Goal: Task Accomplishment & Management: Manage account settings

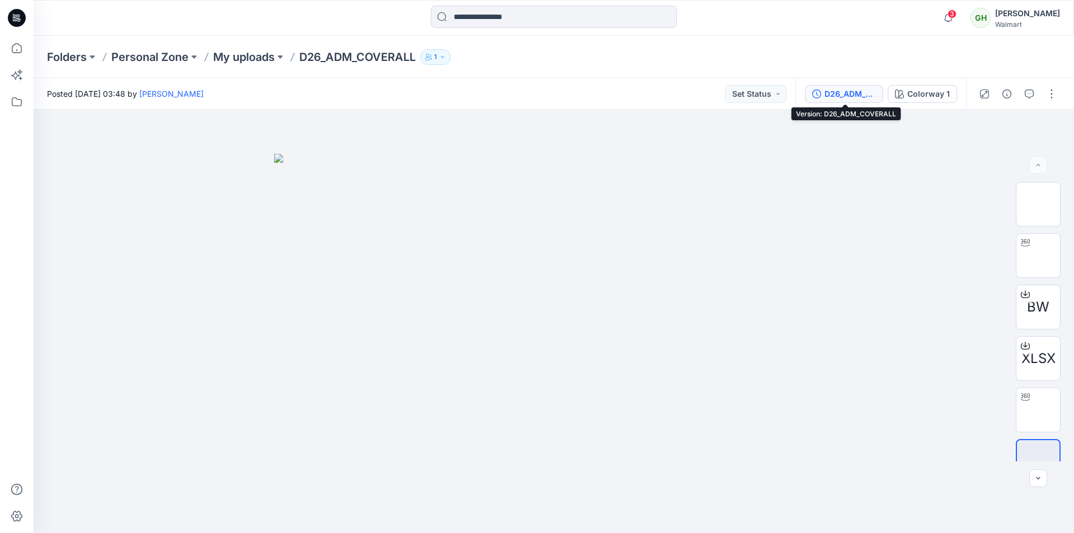
click at [847, 93] on div "D26_ADM_COVERALL" at bounding box center [849, 94] width 51 height 12
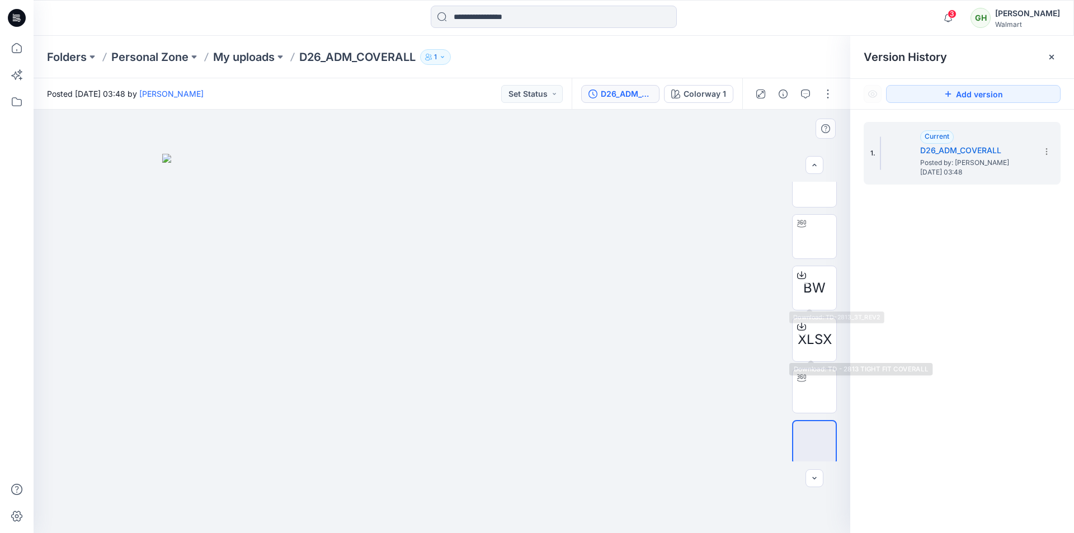
scroll to position [22, 0]
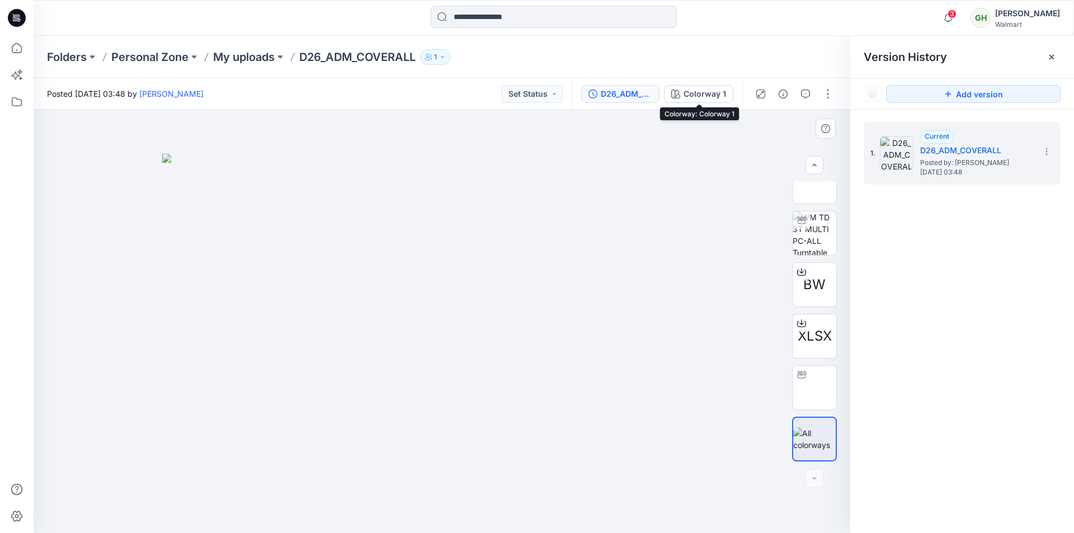
drag, startPoint x: 700, startPoint y: 93, endPoint x: 742, endPoint y: 112, distance: 46.1
click at [699, 93] on div "Colorway 1" at bounding box center [704, 94] width 43 height 12
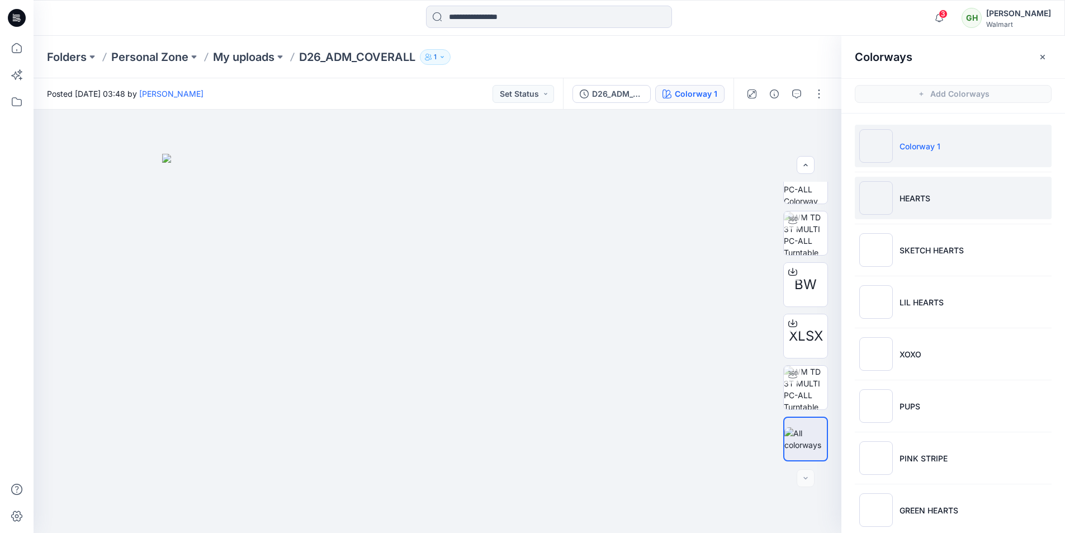
drag, startPoint x: 905, startPoint y: 197, endPoint x: 900, endPoint y: 204, distance: 8.1
click at [905, 197] on p "HEARTS" at bounding box center [915, 198] width 31 height 12
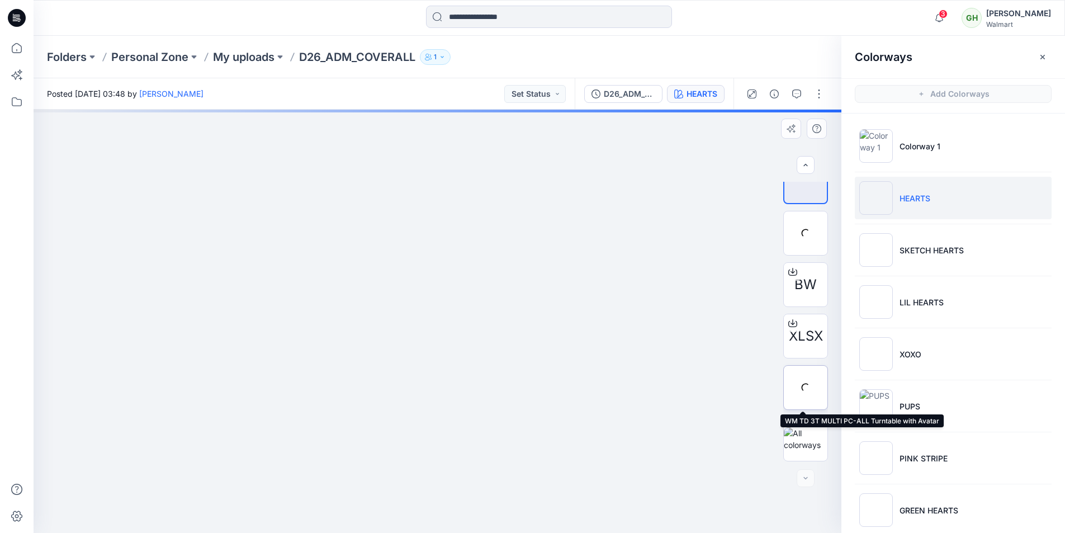
click at [805, 374] on div at bounding box center [806, 387] width 45 height 45
click at [806, 388] on img at bounding box center [806, 388] width 0 height 0
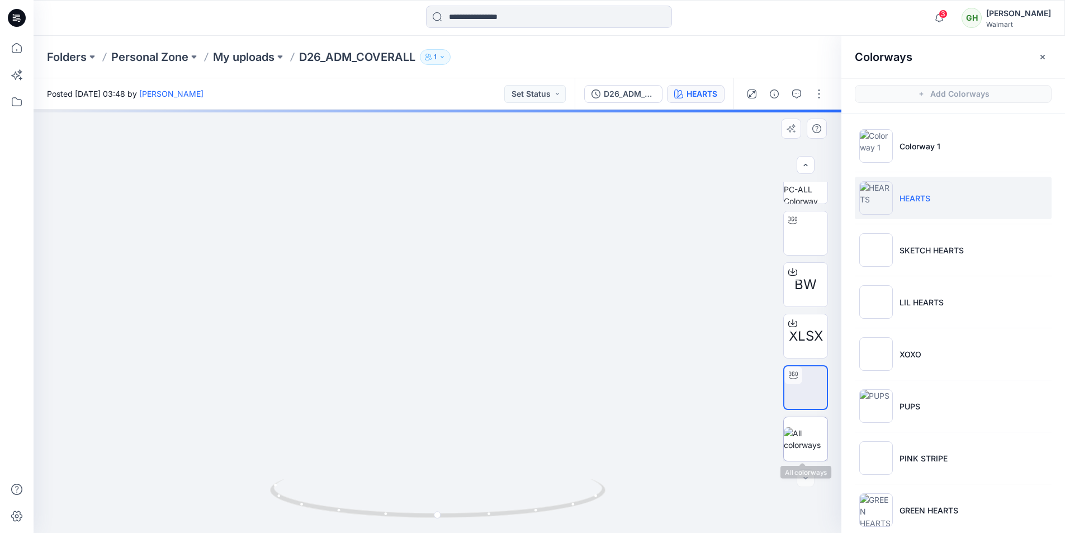
click at [806, 424] on div at bounding box center [806, 439] width 45 height 45
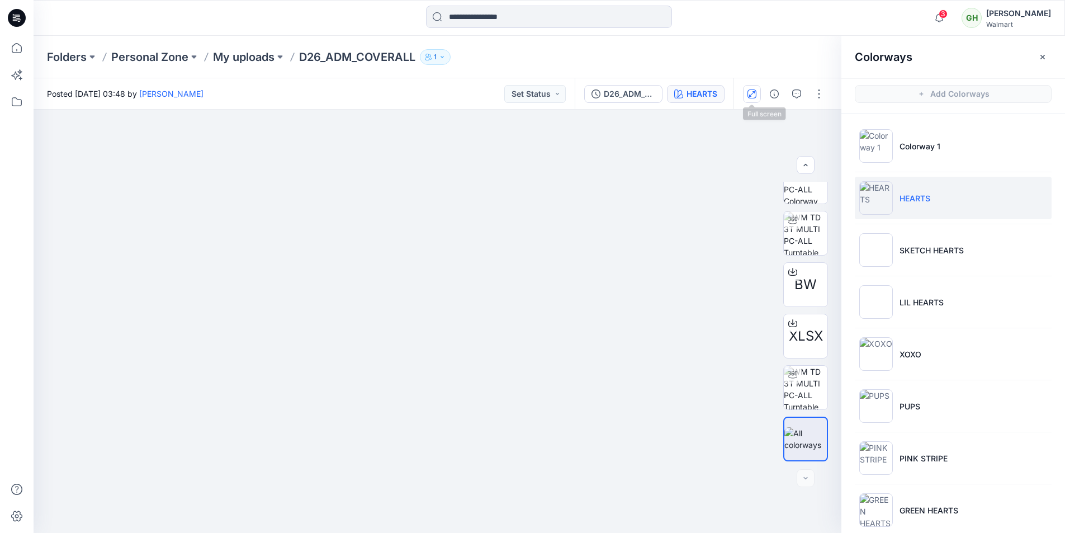
click at [757, 96] on button "button" at bounding box center [752, 94] width 18 height 18
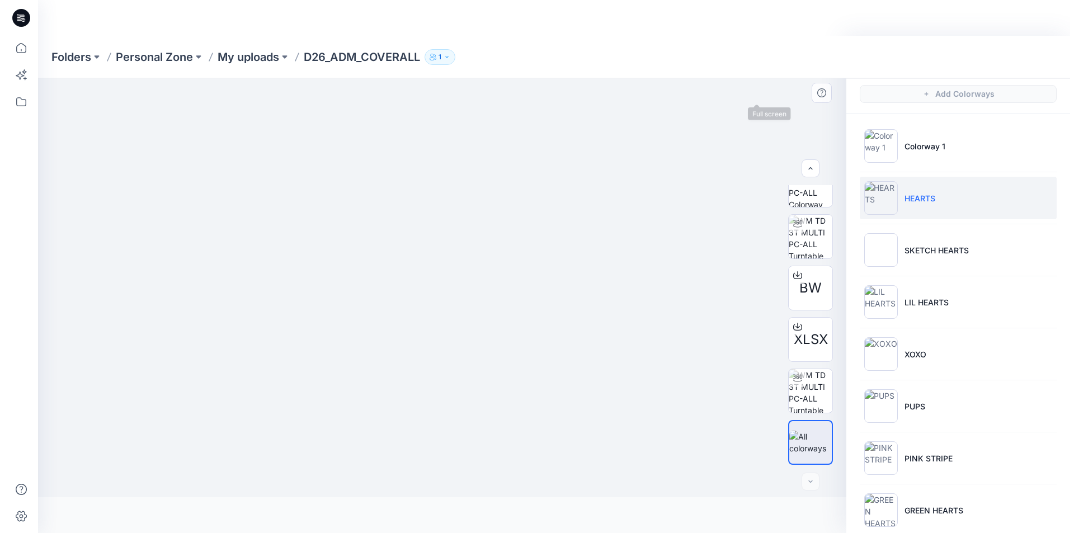
scroll to position [0, 0]
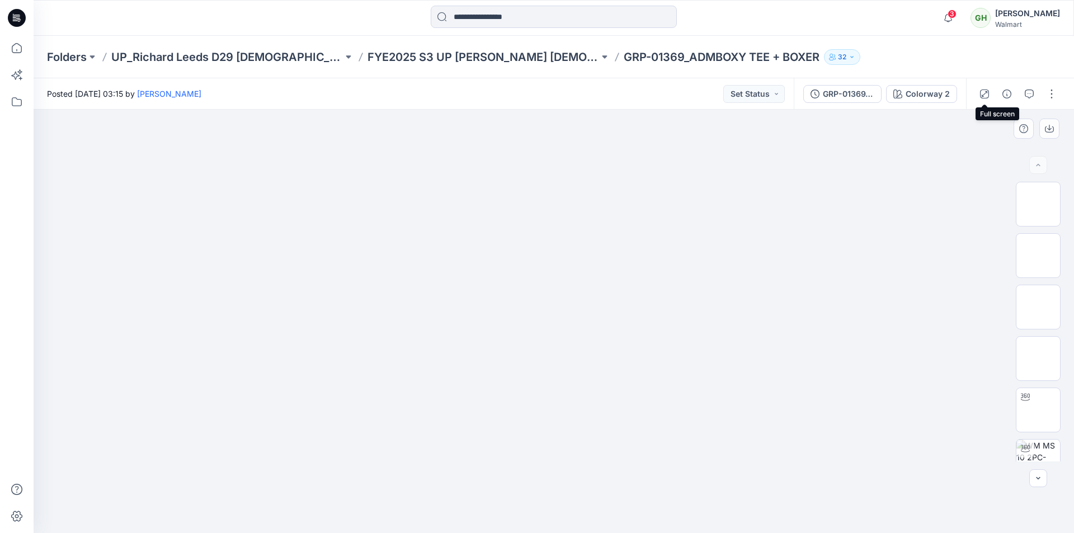
drag, startPoint x: 991, startPoint y: 92, endPoint x: 984, endPoint y: 101, distance: 11.2
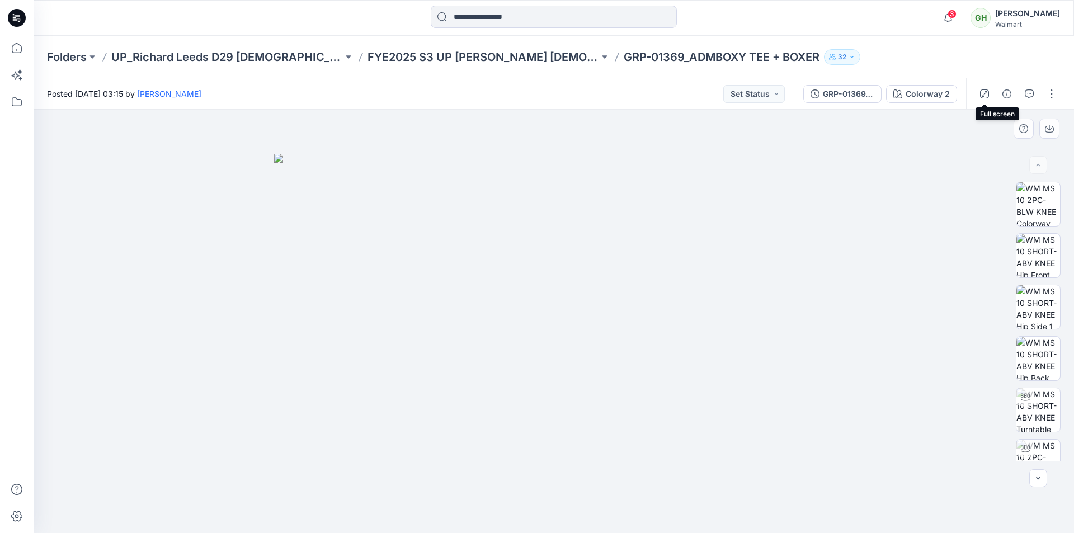
click at [991, 92] on button "button" at bounding box center [984, 94] width 18 height 18
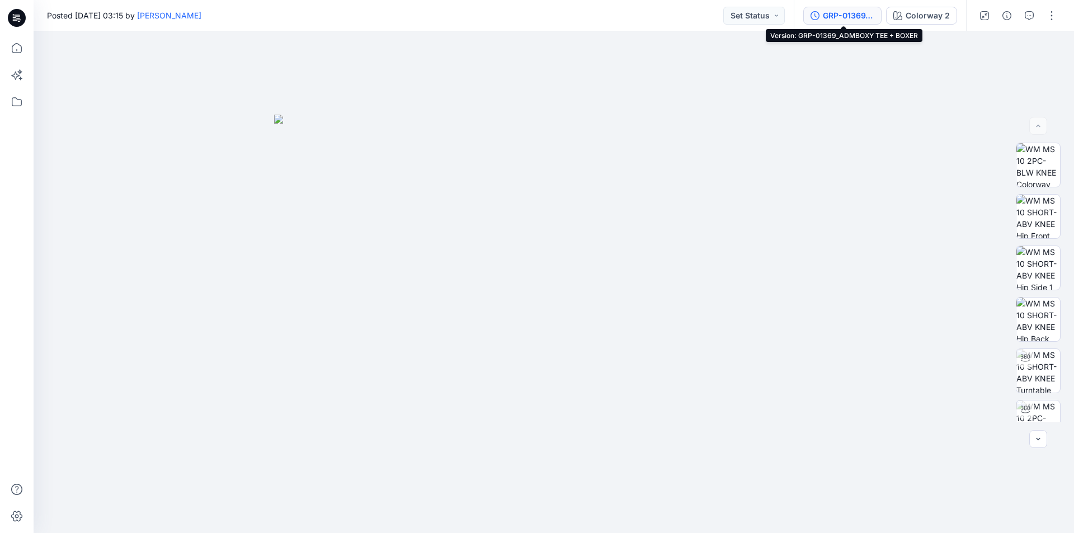
click at [843, 13] on div "GRP-01369_ADMBOXY TEE + BOXER" at bounding box center [848, 16] width 51 height 12
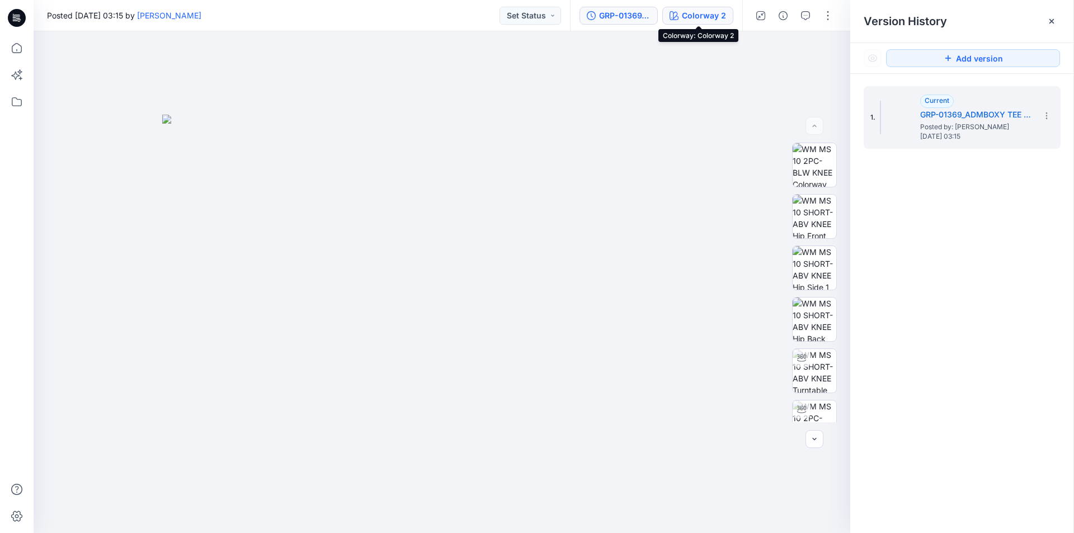
click at [705, 22] on button "Colorway 2" at bounding box center [697, 16] width 71 height 18
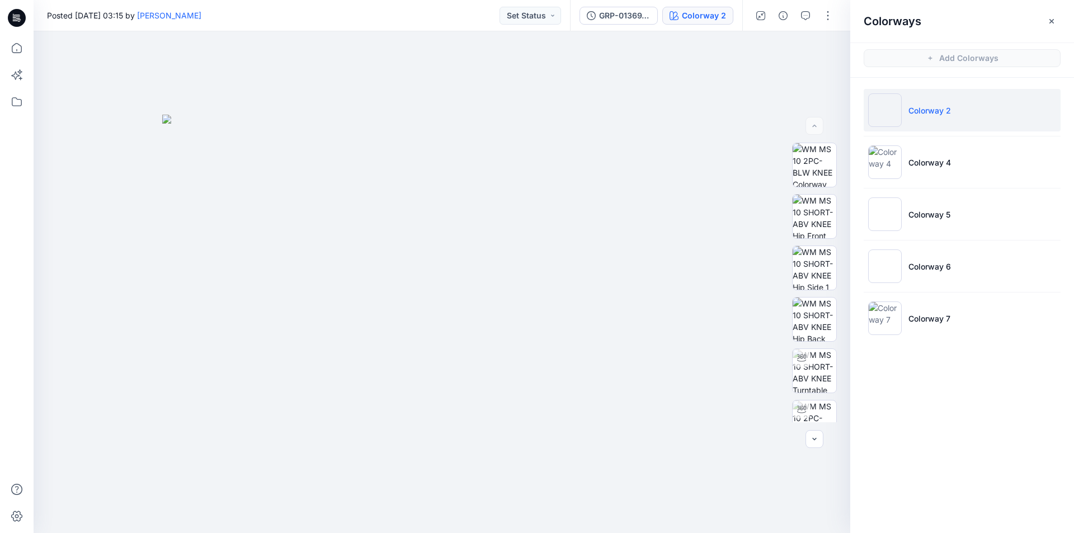
click at [910, 120] on li "Colorway 2" at bounding box center [962, 110] width 197 height 43
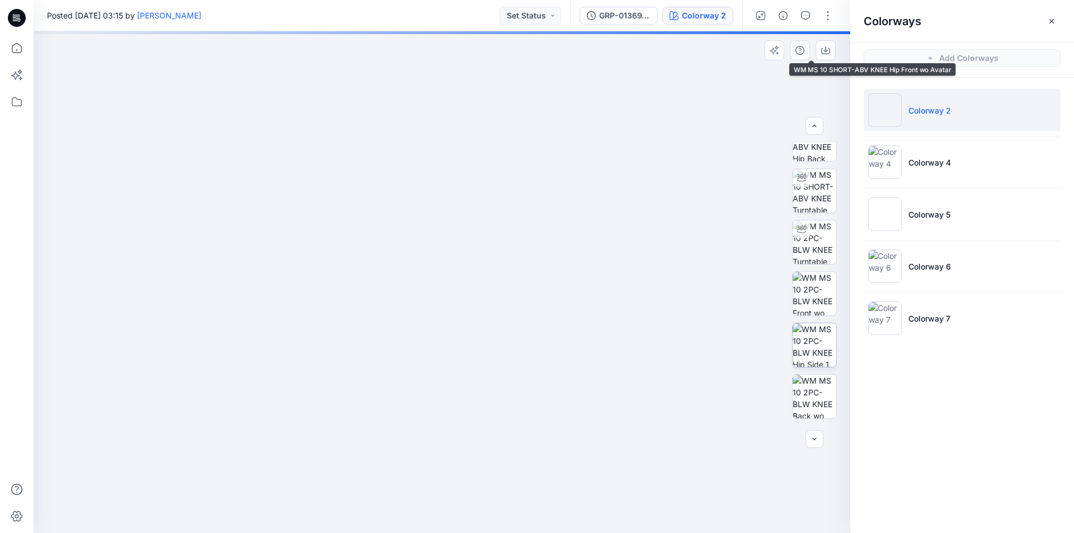
scroll to position [224, 0]
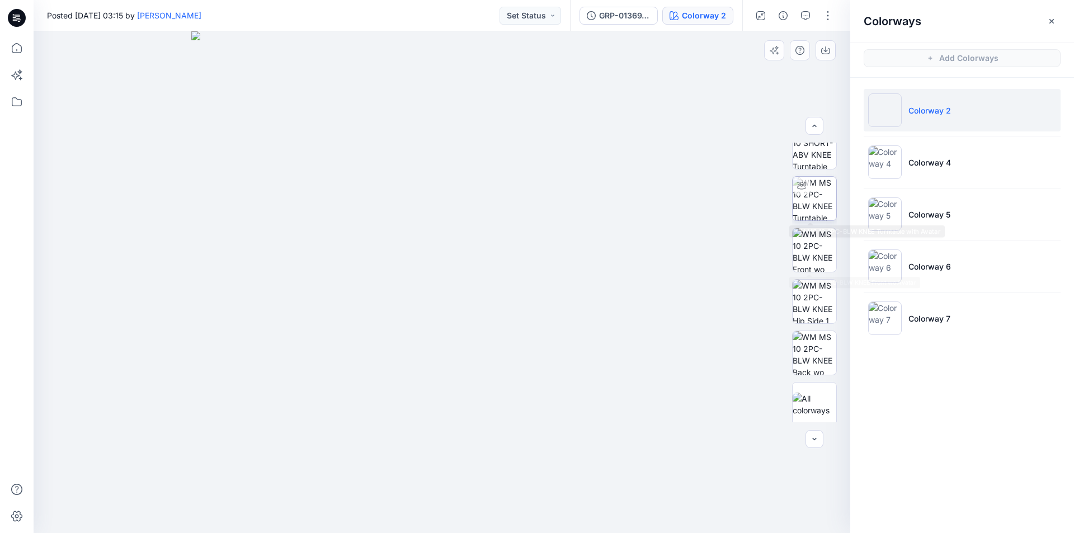
click at [820, 207] on img at bounding box center [814, 199] width 44 height 44
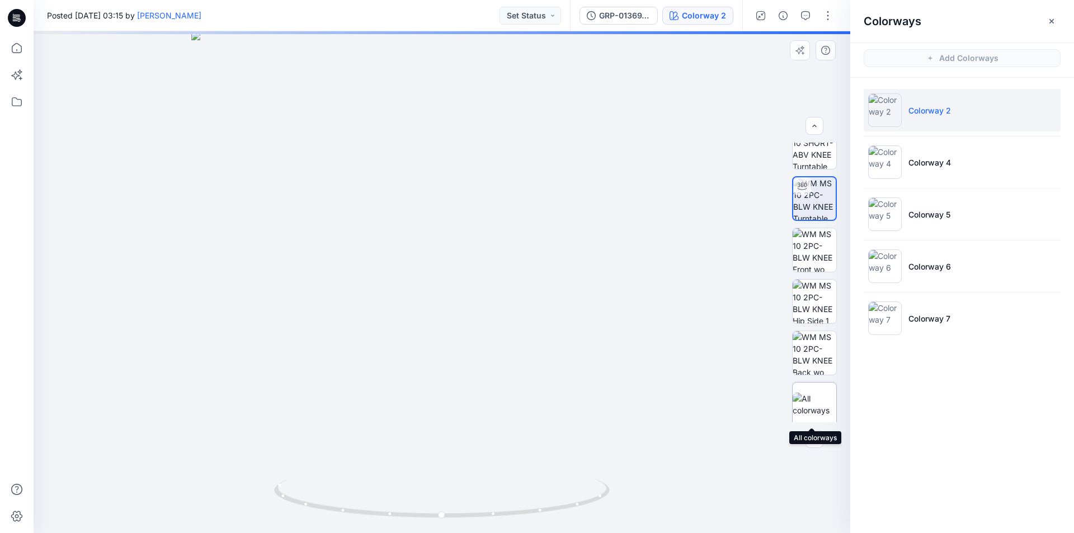
click at [817, 410] on img at bounding box center [814, 404] width 44 height 23
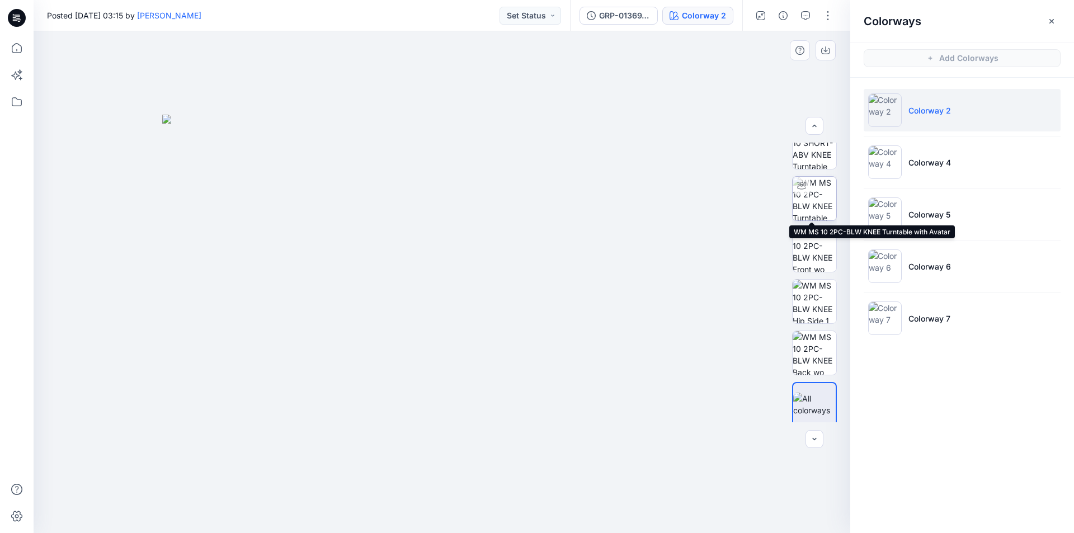
scroll to position [168, 0]
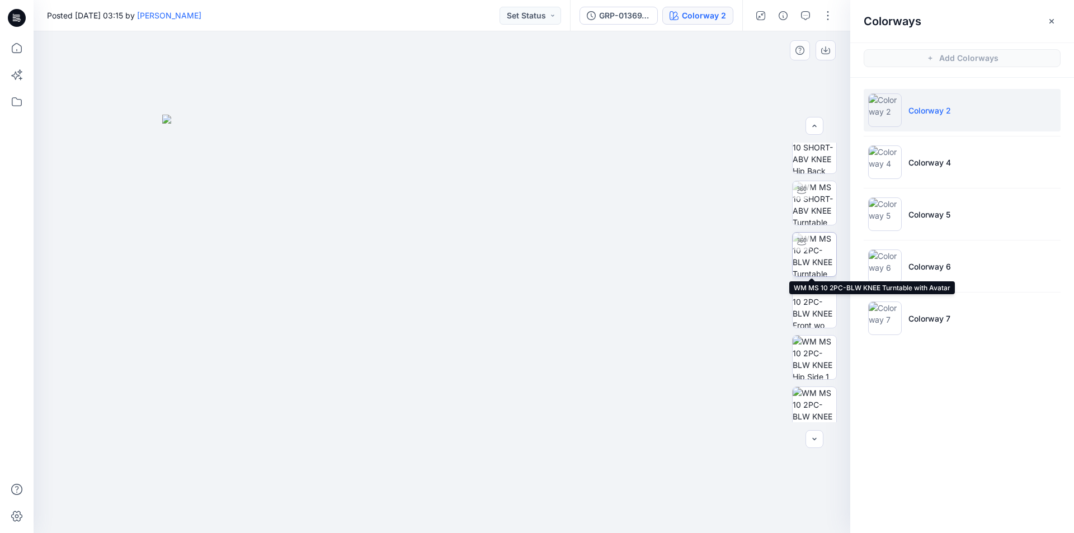
click at [807, 242] on div at bounding box center [801, 242] width 18 height 18
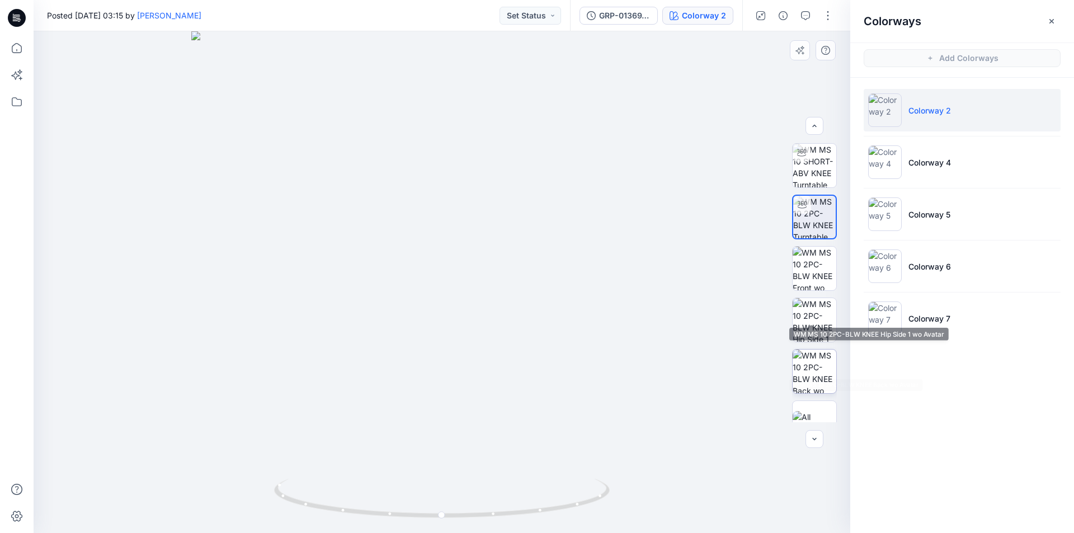
scroll to position [228, 0]
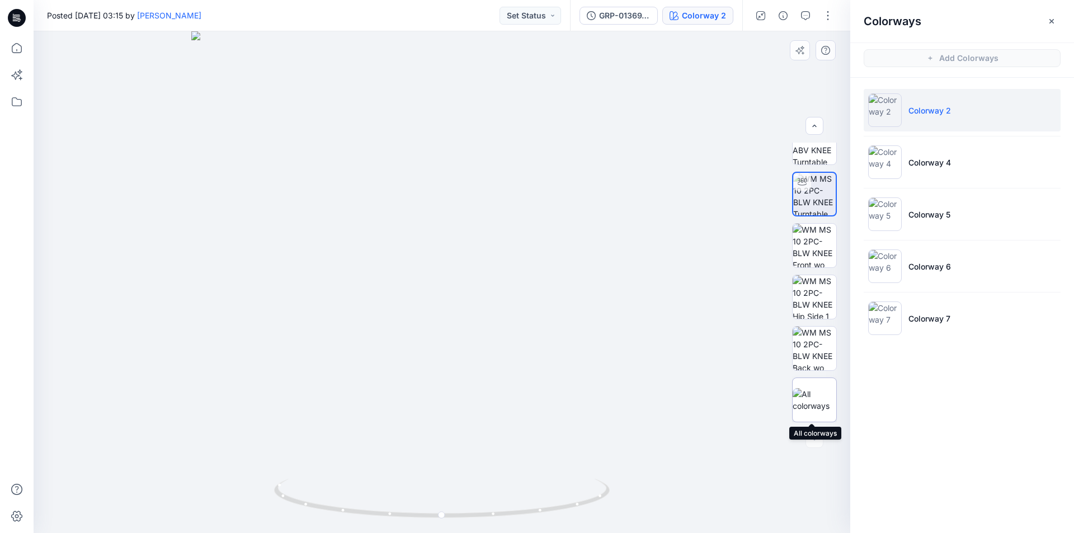
click at [804, 388] on img at bounding box center [814, 399] width 44 height 23
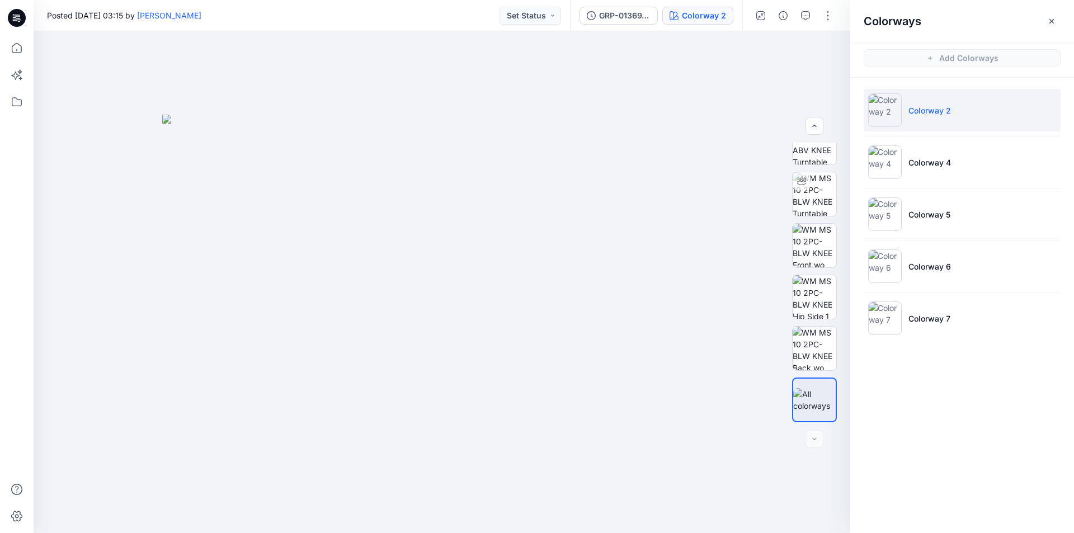
click at [378, 19] on div "Posted Friday, December 01, 2023 03:15 by Suresh Perera Set Status" at bounding box center [302, 15] width 536 height 31
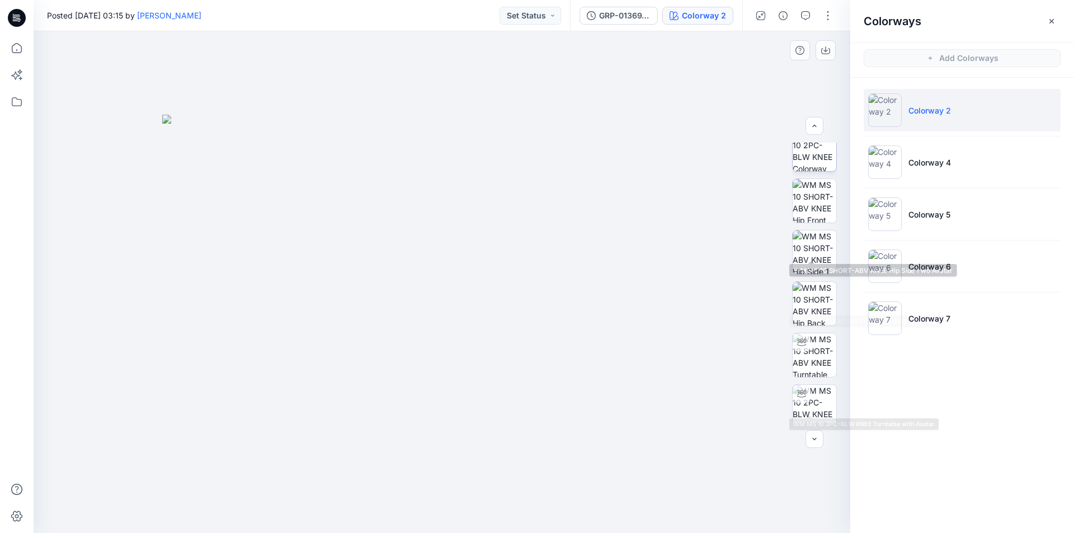
scroll to position [0, 0]
click at [473, 22] on div "Posted Friday, December 01, 2023 03:15 by Suresh Perera Set Status" at bounding box center [302, 15] width 536 height 31
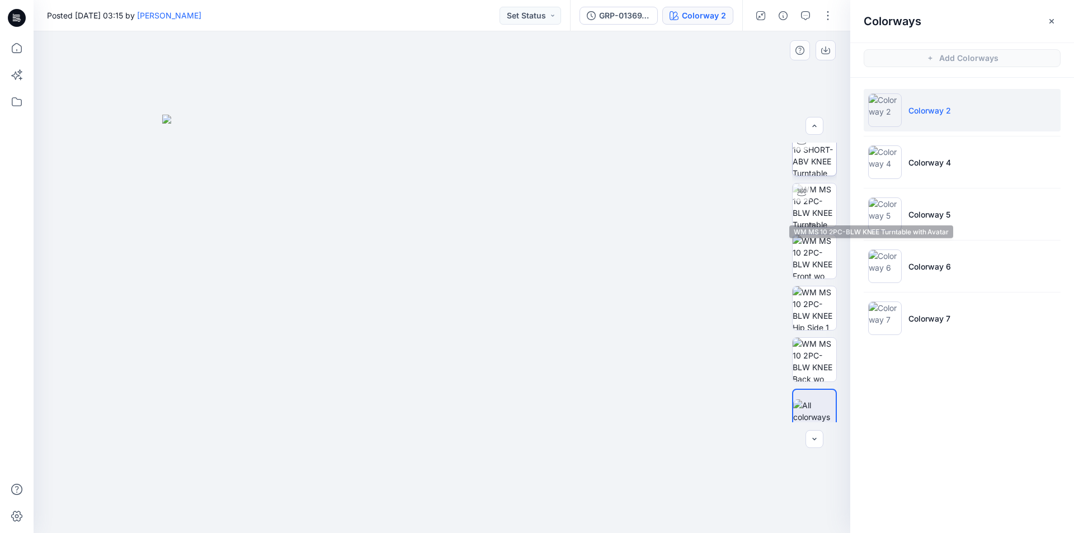
scroll to position [224, 0]
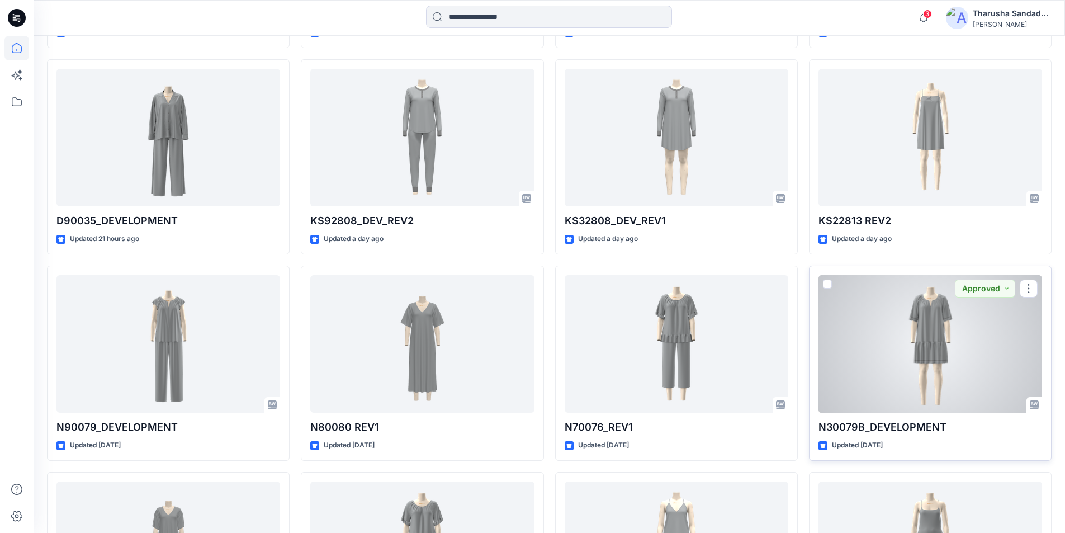
scroll to position [795, 0]
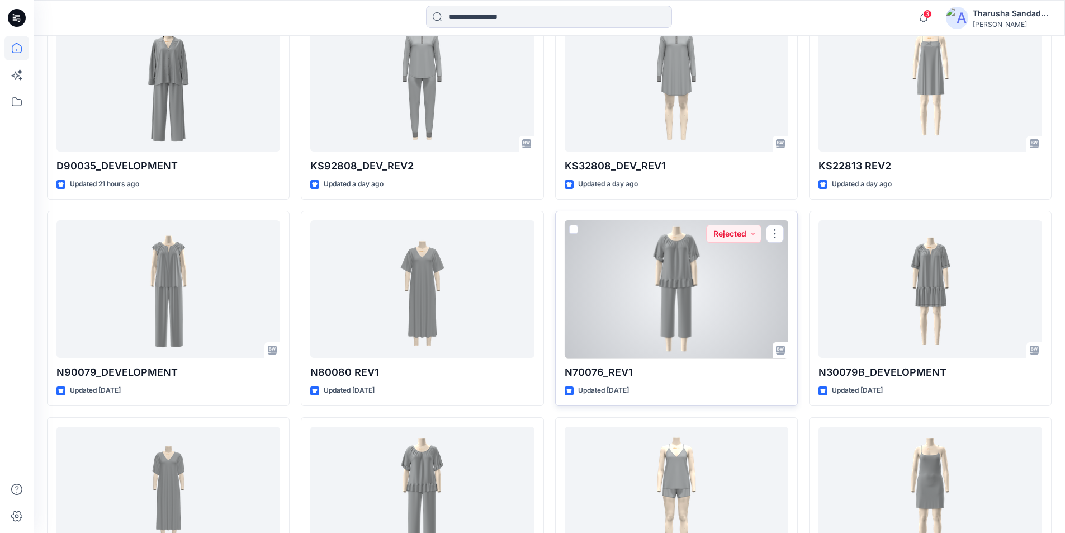
click at [691, 275] on div at bounding box center [677, 289] width 224 height 138
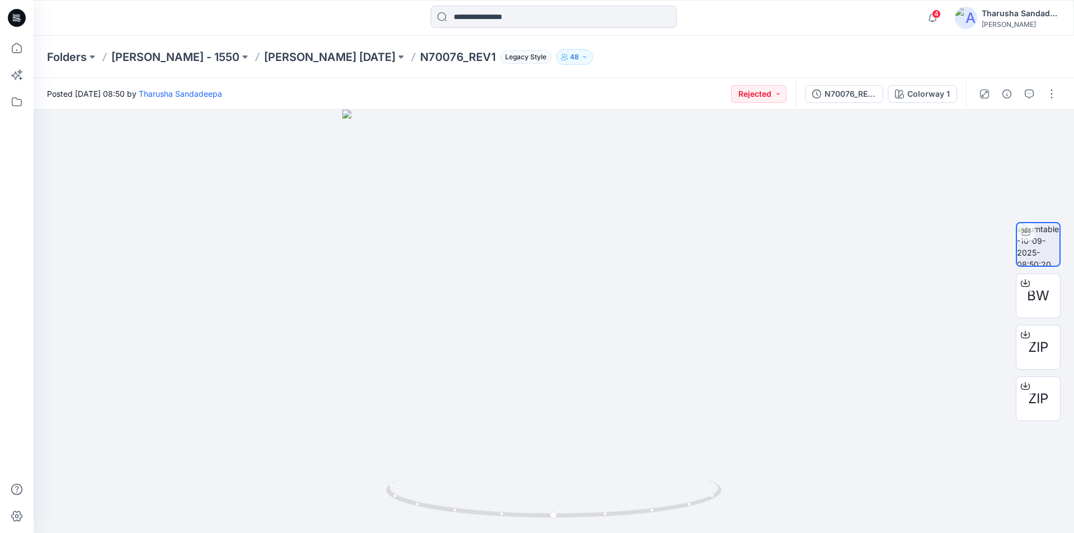
drag, startPoint x: 13, startPoint y: 23, endPoint x: 37, endPoint y: 6, distance: 30.0
click at [13, 23] on icon at bounding box center [17, 18] width 18 height 18
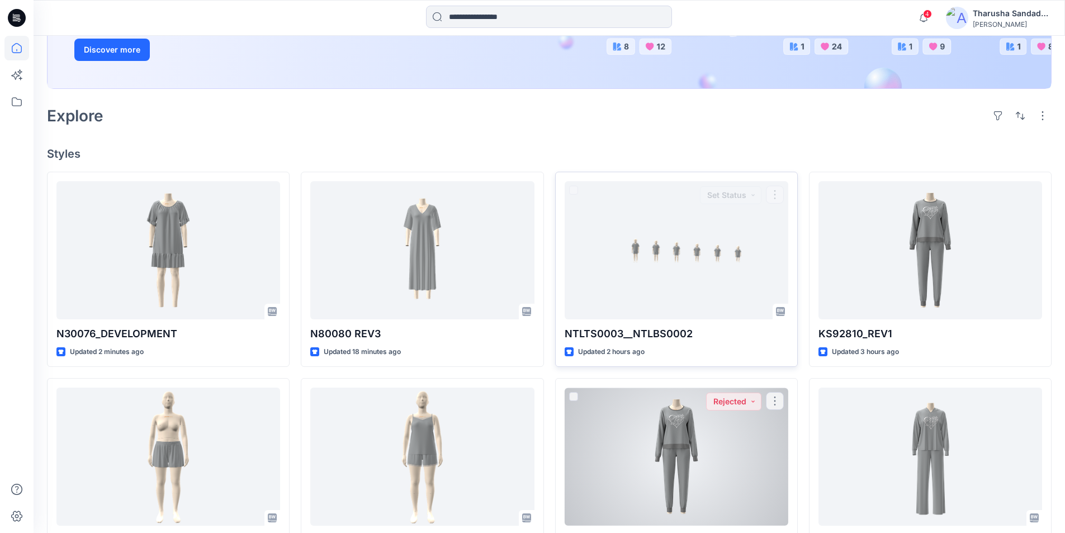
scroll to position [224, 0]
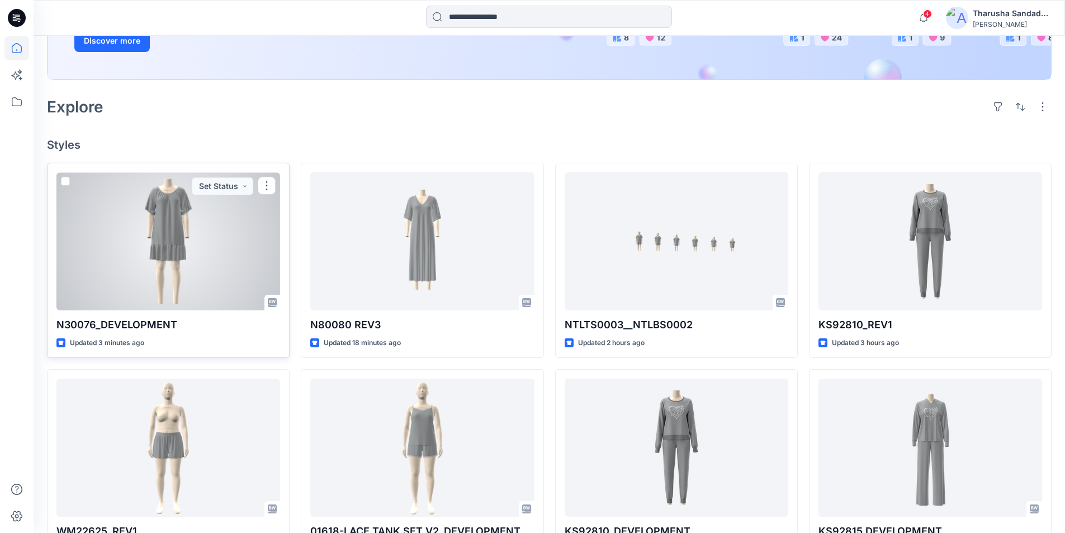
click at [196, 264] on div at bounding box center [168, 241] width 224 height 138
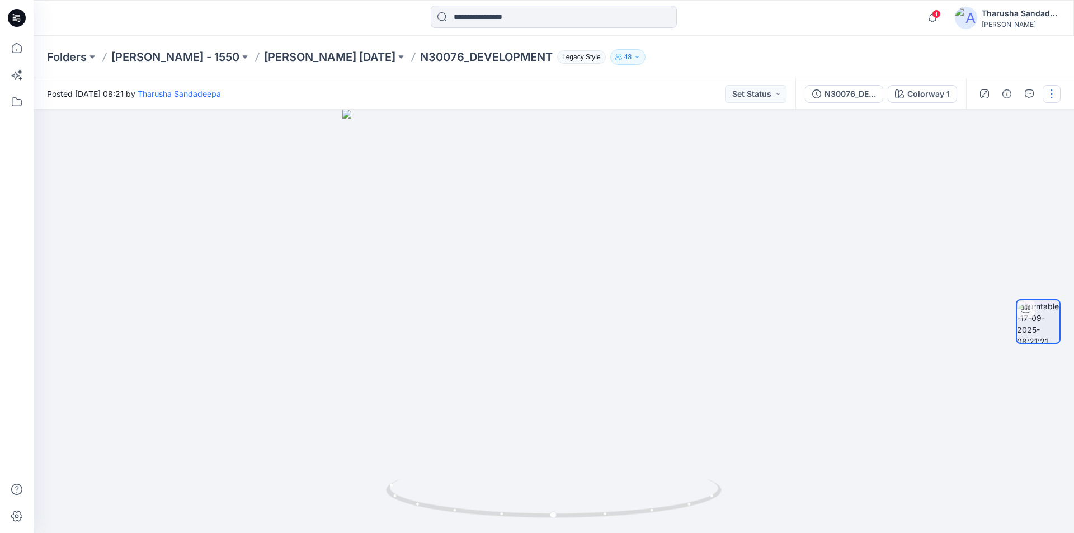
click at [1051, 98] on button "button" at bounding box center [1051, 94] width 18 height 18
click at [976, 123] on p "Edit" at bounding box center [980, 120] width 14 height 12
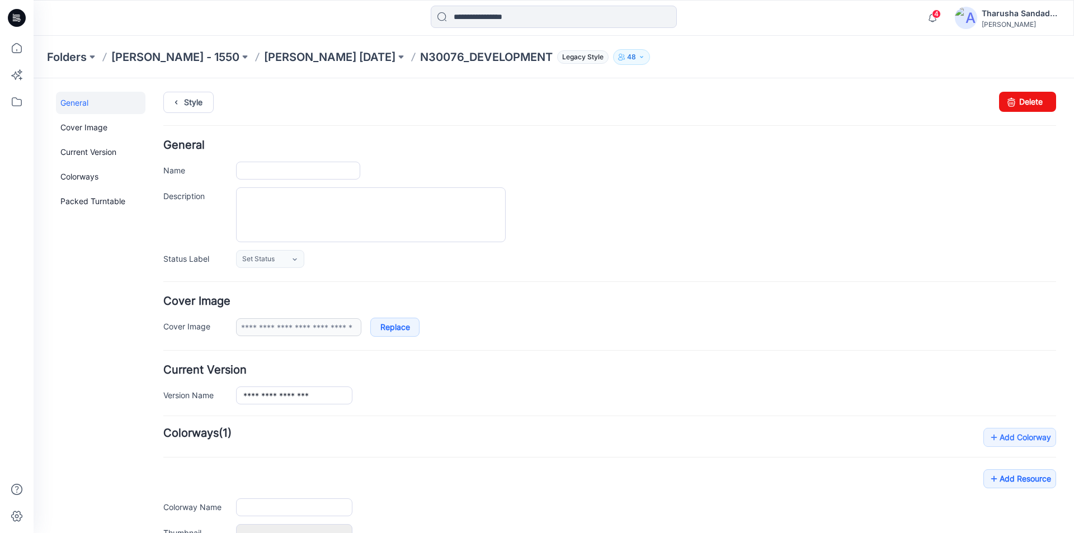
type input "**********"
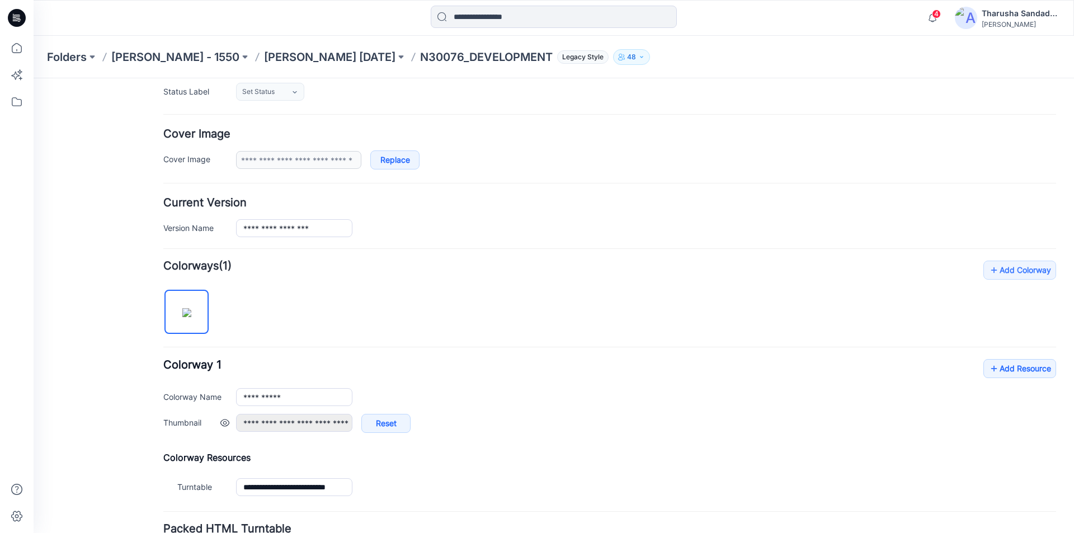
scroll to position [168, 0]
click at [992, 370] on link "Add Resource" at bounding box center [1019, 367] width 73 height 19
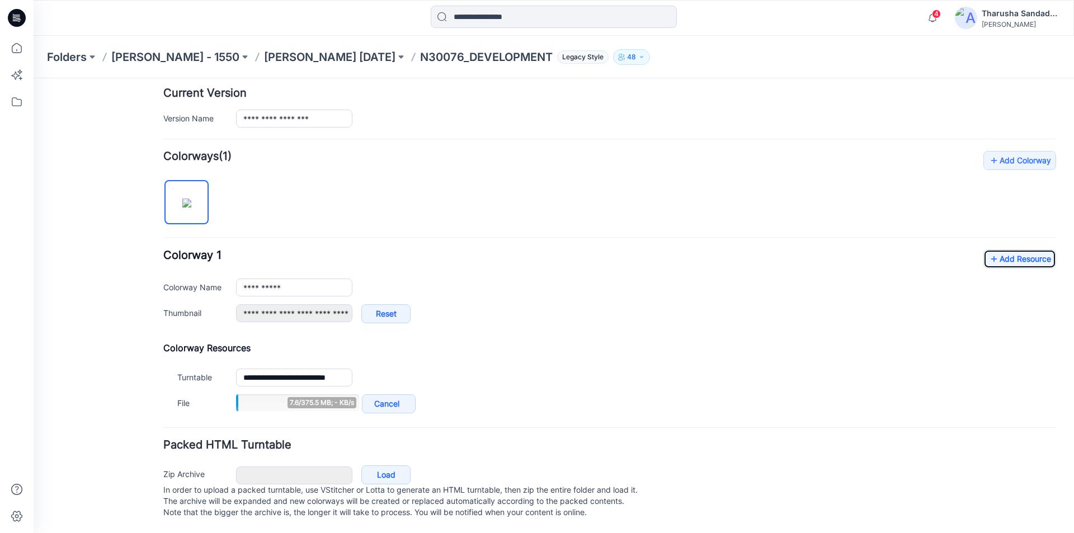
scroll to position [280, 0]
click at [1003, 257] on link "Add Resource" at bounding box center [1019, 258] width 73 height 19
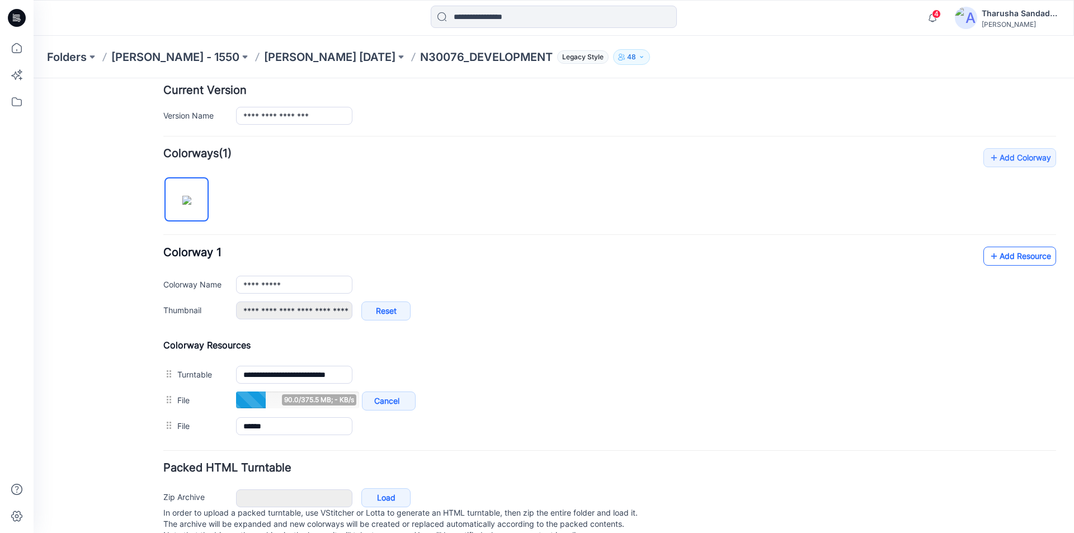
click at [1016, 259] on link "Add Resource" at bounding box center [1019, 256] width 73 height 19
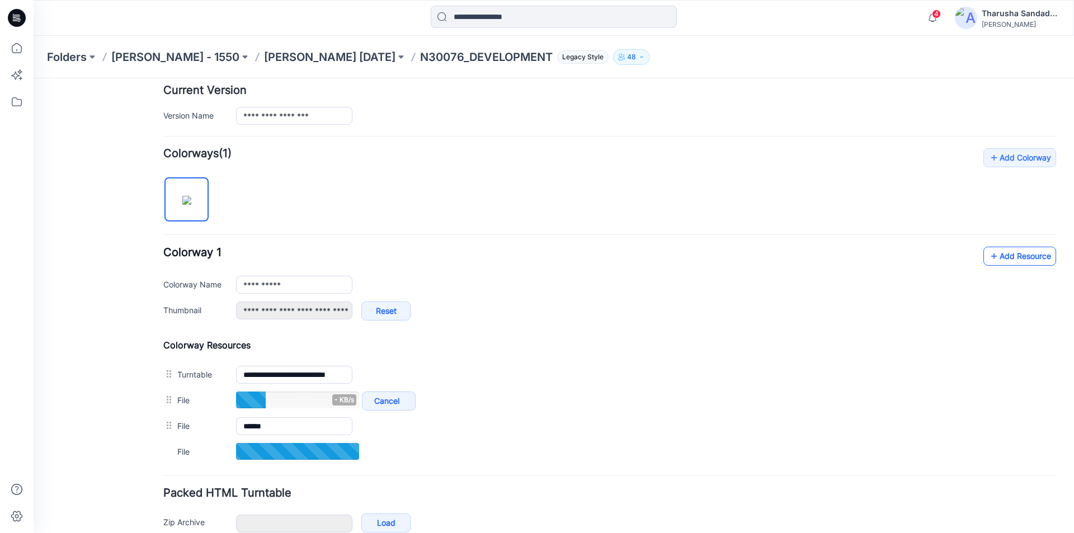
click at [1004, 260] on link "Add Resource" at bounding box center [1019, 256] width 73 height 19
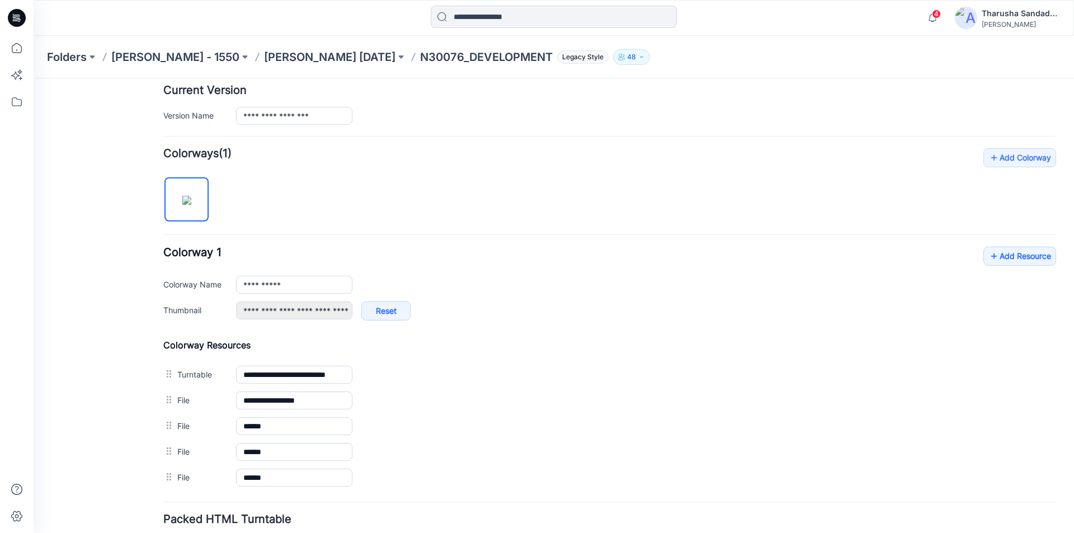
scroll to position [0, 0]
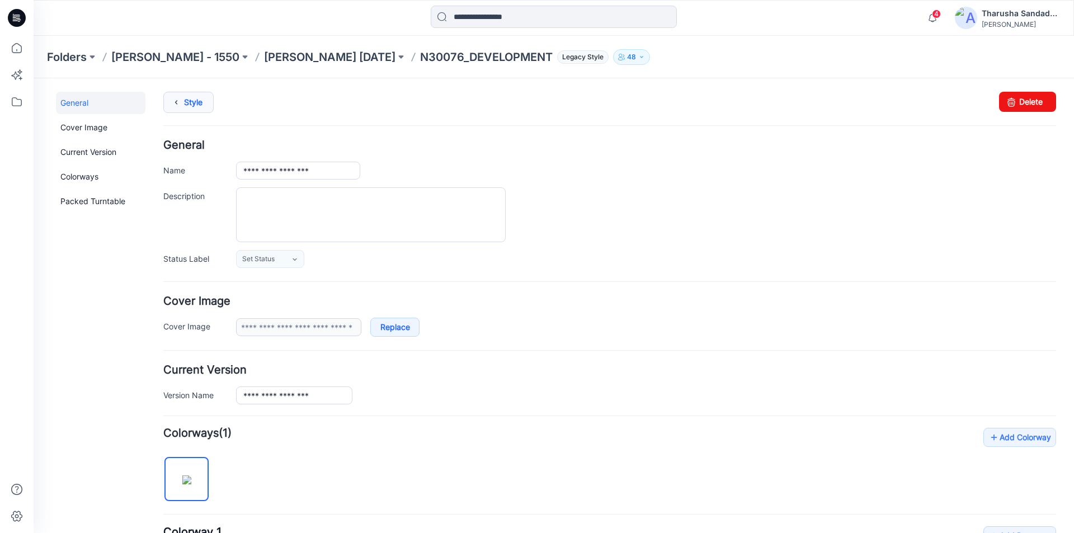
click at [197, 105] on link "Style" at bounding box center [188, 102] width 50 height 21
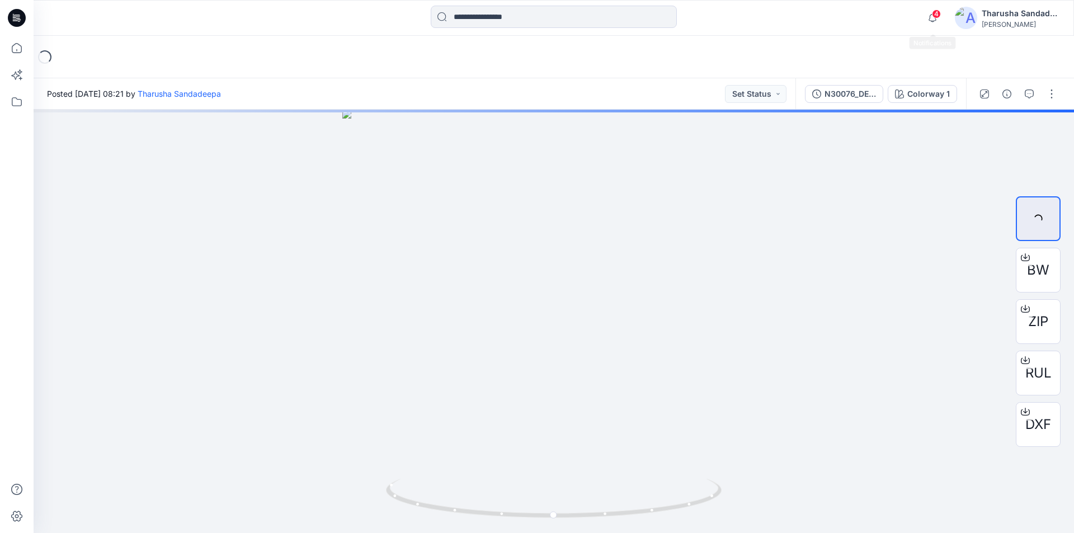
click at [937, 17] on span "4" at bounding box center [936, 14] width 9 height 9
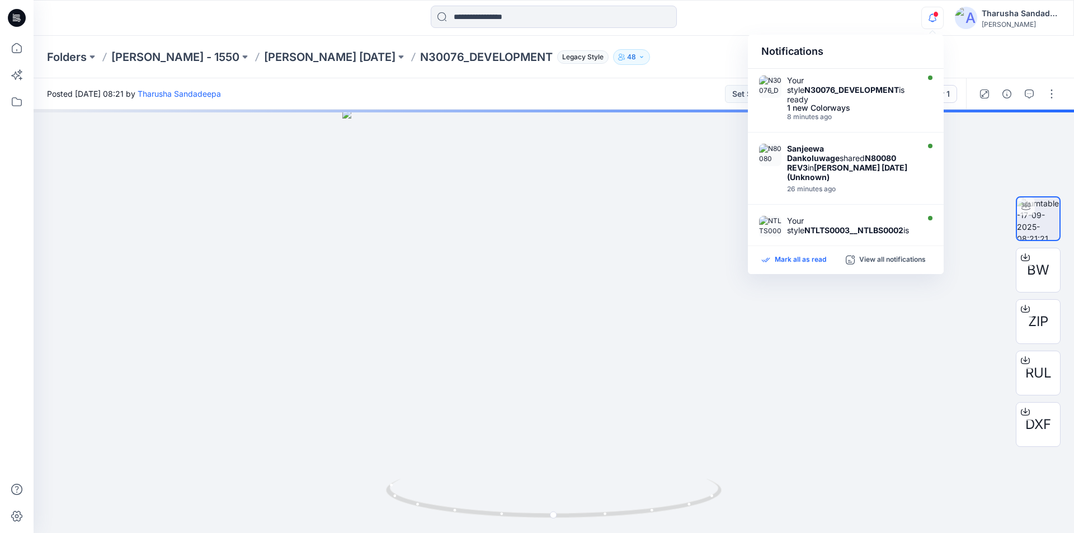
click at [789, 261] on p "Mark all as read" at bounding box center [800, 260] width 51 height 10
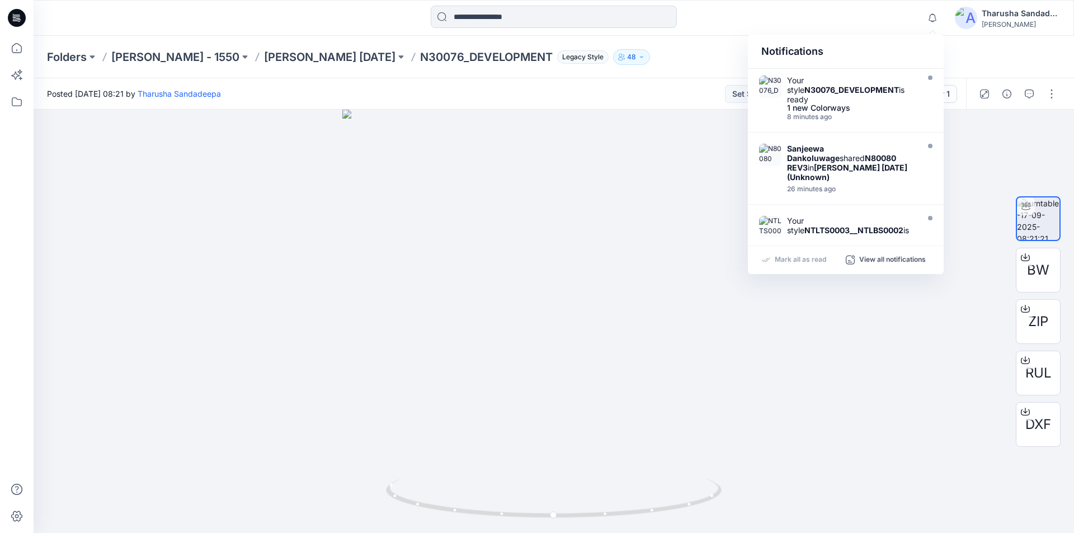
click at [276, 43] on div "Folders Ellen Tracy - 1550 Ellen Tracy Nov 25 N30076_DEVELOPMENT Legacy Style 48" at bounding box center [554, 57] width 1040 height 43
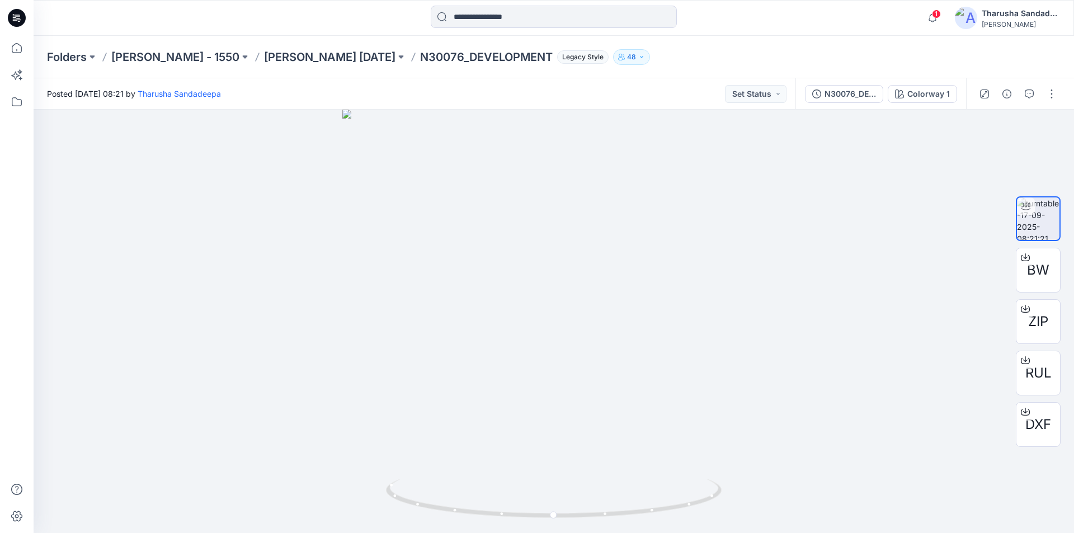
click at [15, 19] on icon at bounding box center [15, 18] width 4 height 1
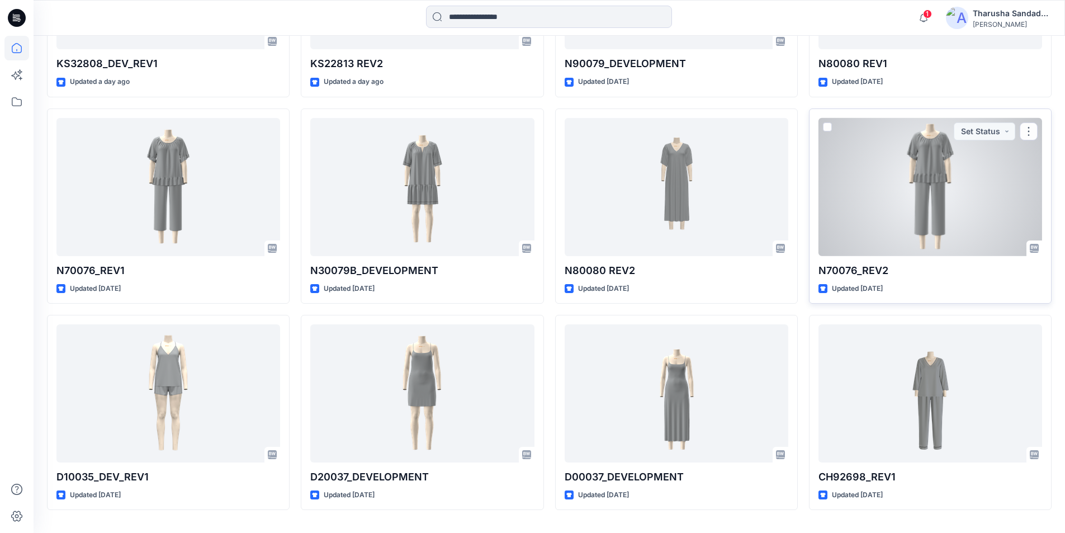
scroll to position [1135, 0]
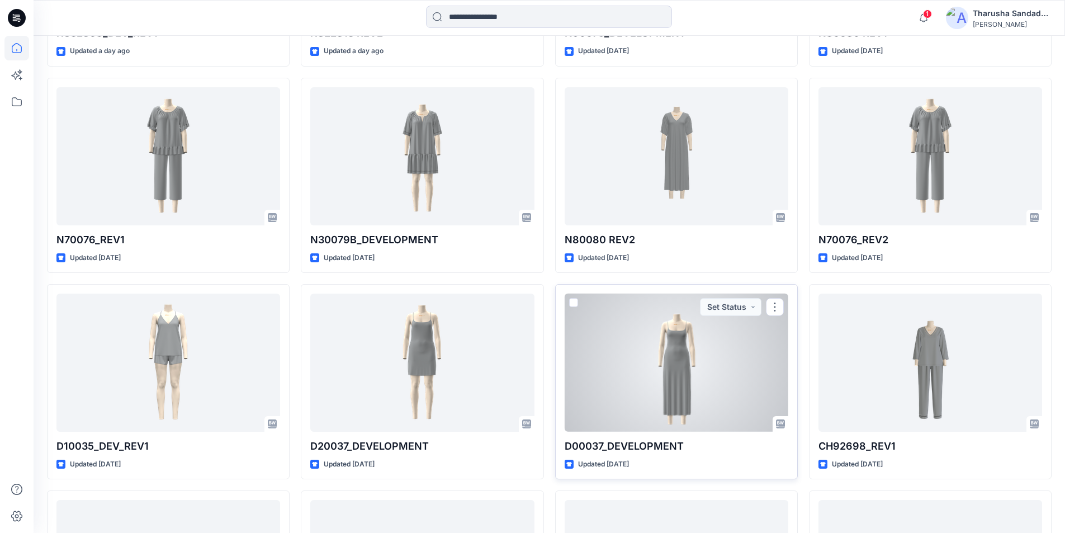
click at [676, 375] on div at bounding box center [677, 363] width 224 height 138
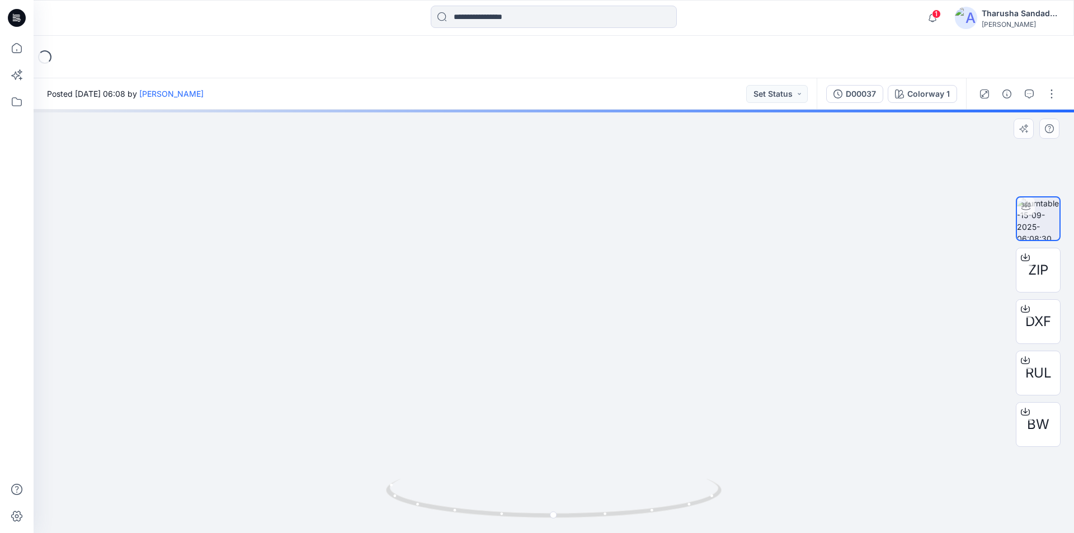
drag, startPoint x: 565, startPoint y: 209, endPoint x: 558, endPoint y: 435, distance: 225.5
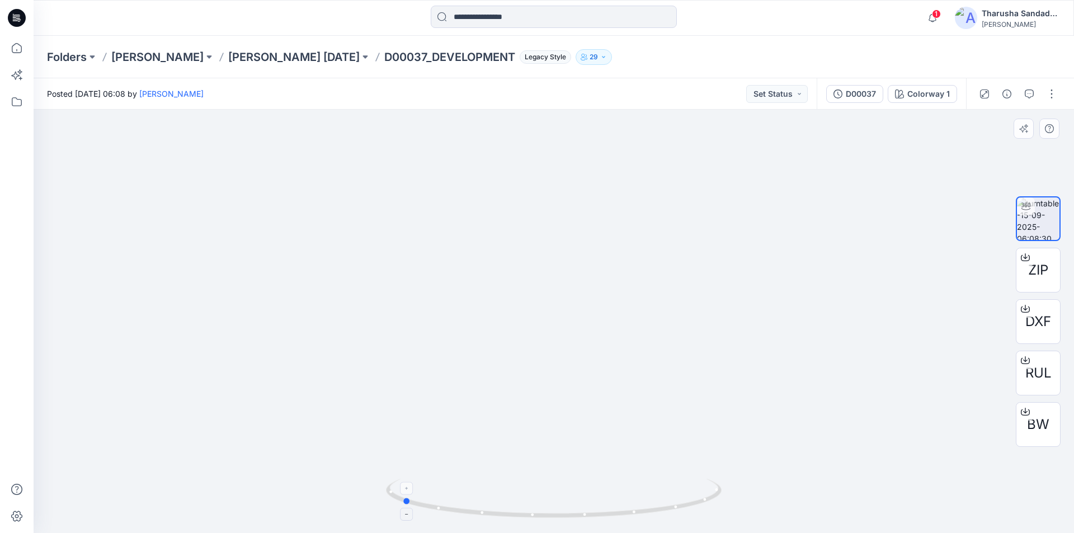
drag, startPoint x: 694, startPoint y: 506, endPoint x: 542, endPoint y: 507, distance: 152.1
click at [542, 507] on icon at bounding box center [555, 500] width 338 height 42
click at [1032, 412] on div at bounding box center [1025, 412] width 18 height 18
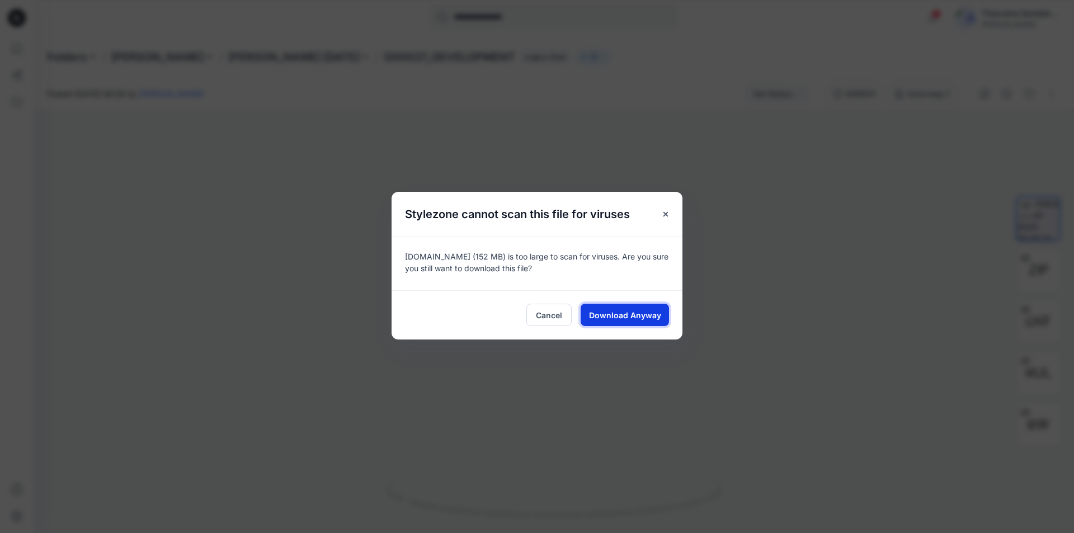
click at [644, 313] on span "Download Anyway" at bounding box center [625, 315] width 72 height 12
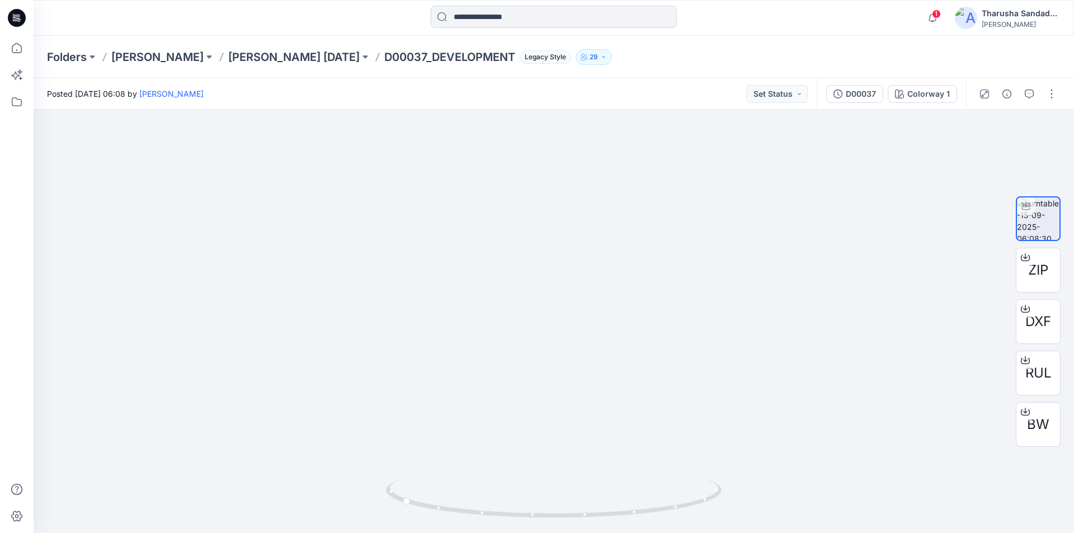
click at [791, 18] on div at bounding box center [554, 18] width 520 height 25
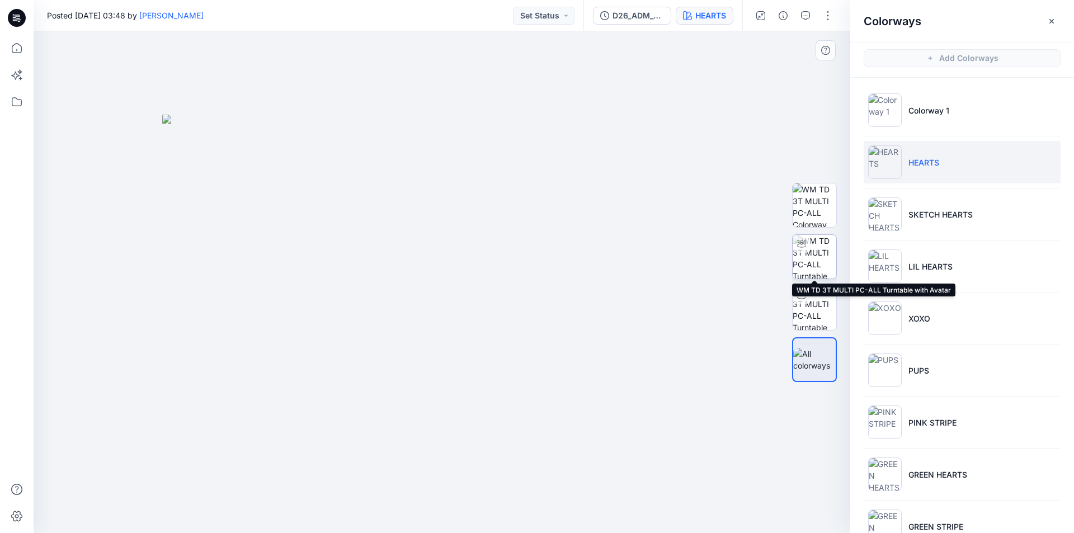
click at [804, 257] on img at bounding box center [814, 257] width 44 height 44
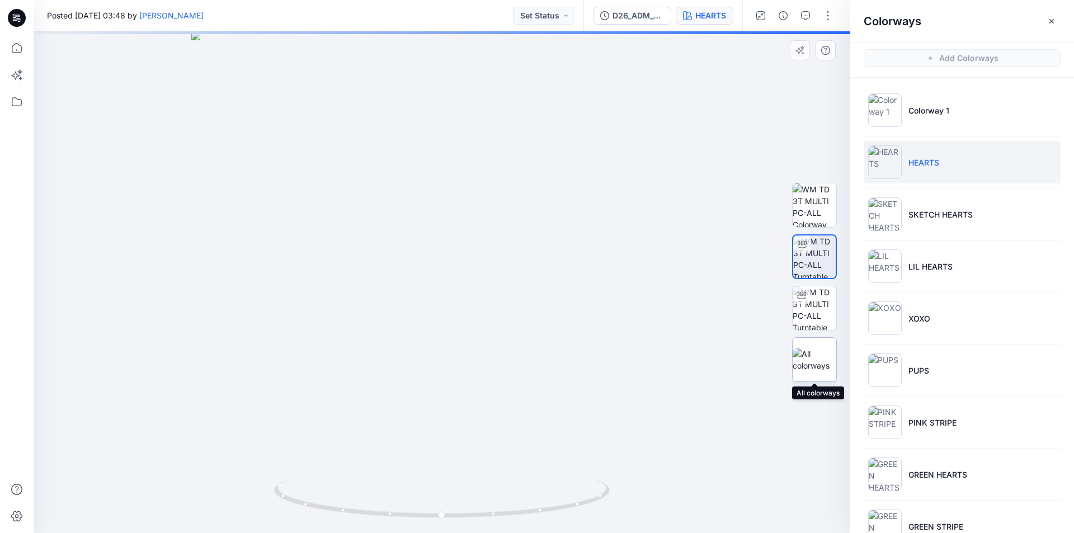
click at [811, 348] on img at bounding box center [814, 359] width 44 height 23
